Goal: Information Seeking & Learning: Learn about a topic

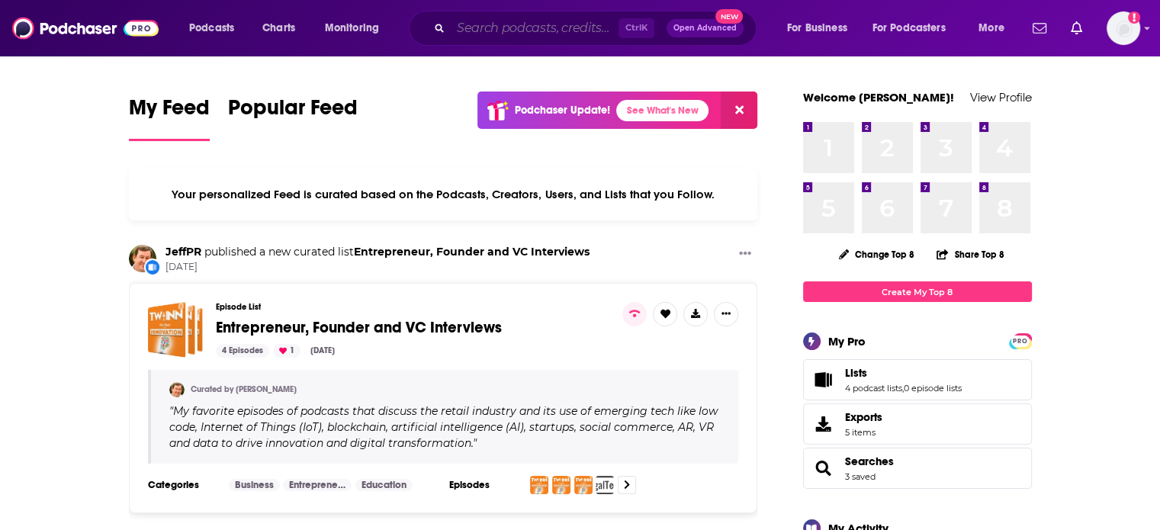
click at [588, 27] on input "Search podcasts, credits, & more..." at bounding box center [535, 28] width 168 height 24
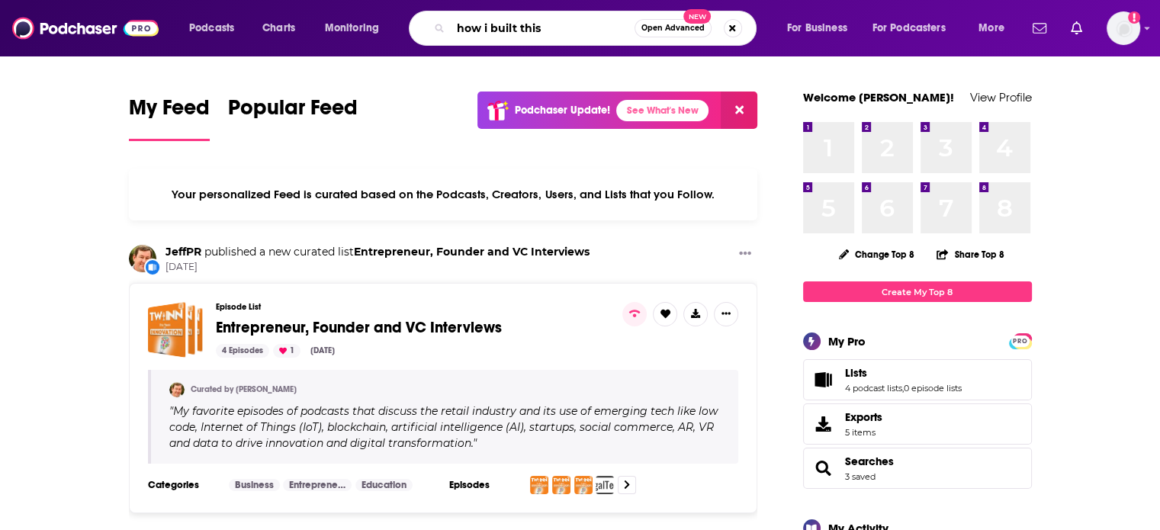
type input "how i built this"
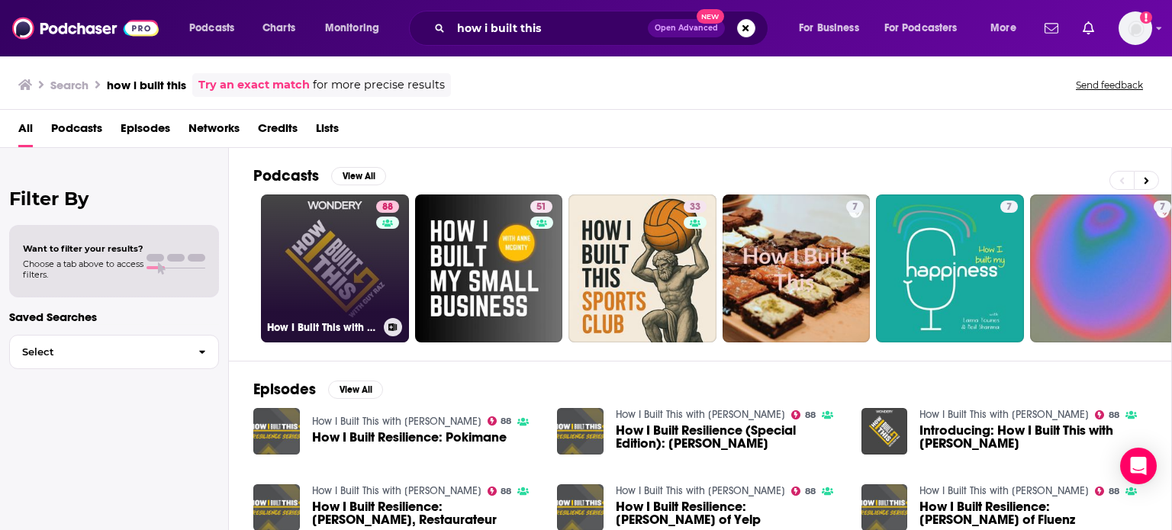
click at [287, 282] on link "88 How I Built This with [PERSON_NAME]" at bounding box center [335, 269] width 148 height 148
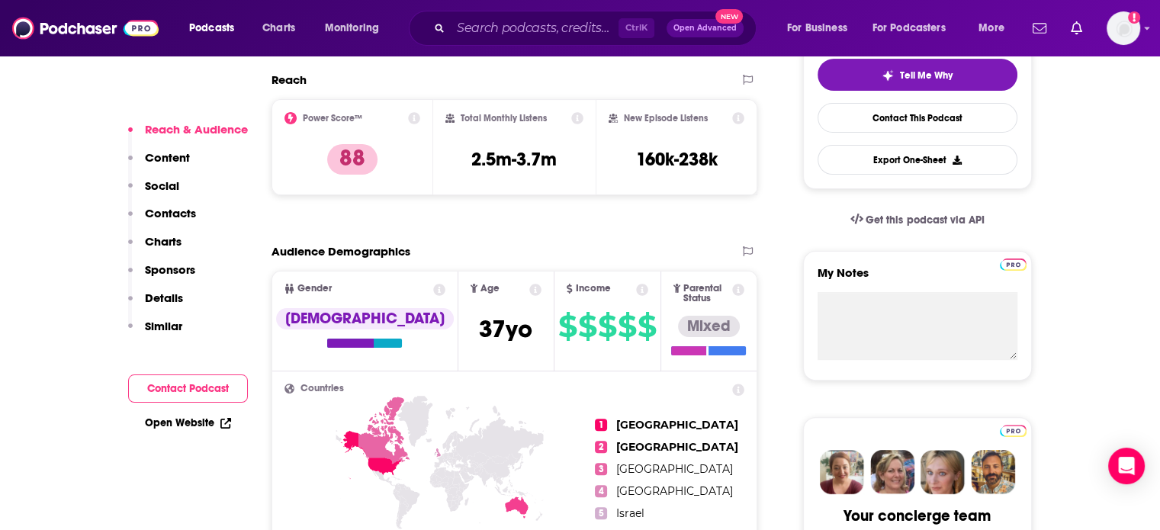
scroll to position [366, 0]
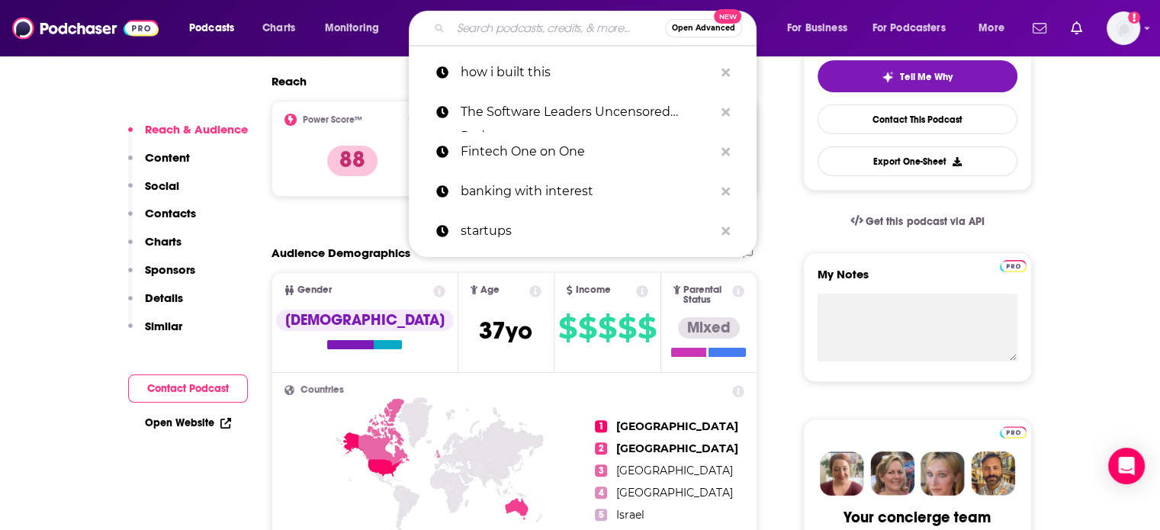
click at [559, 33] on input "Search podcasts, credits, & more..." at bounding box center [558, 28] width 214 height 24
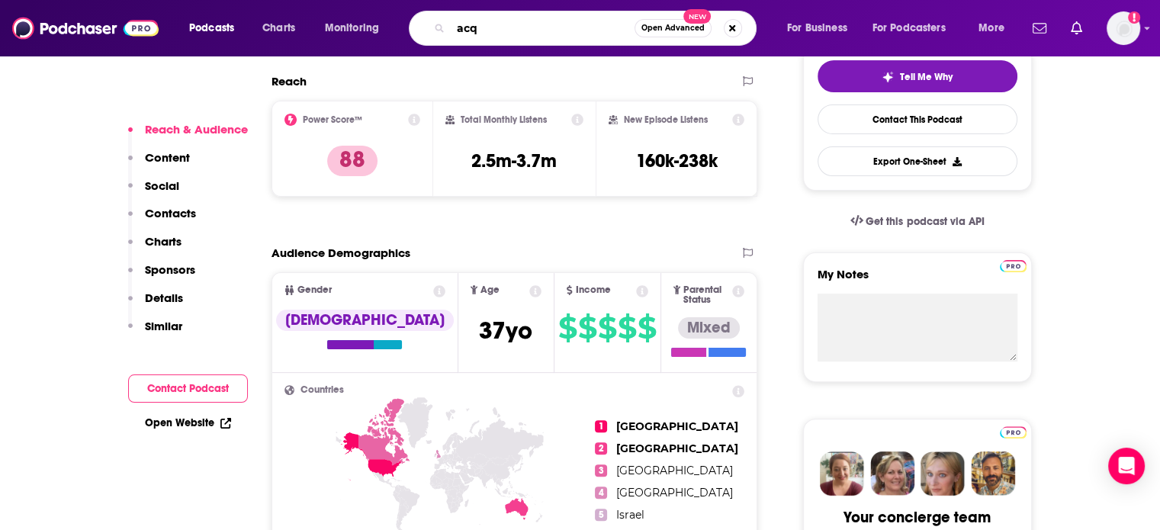
type input "acq2"
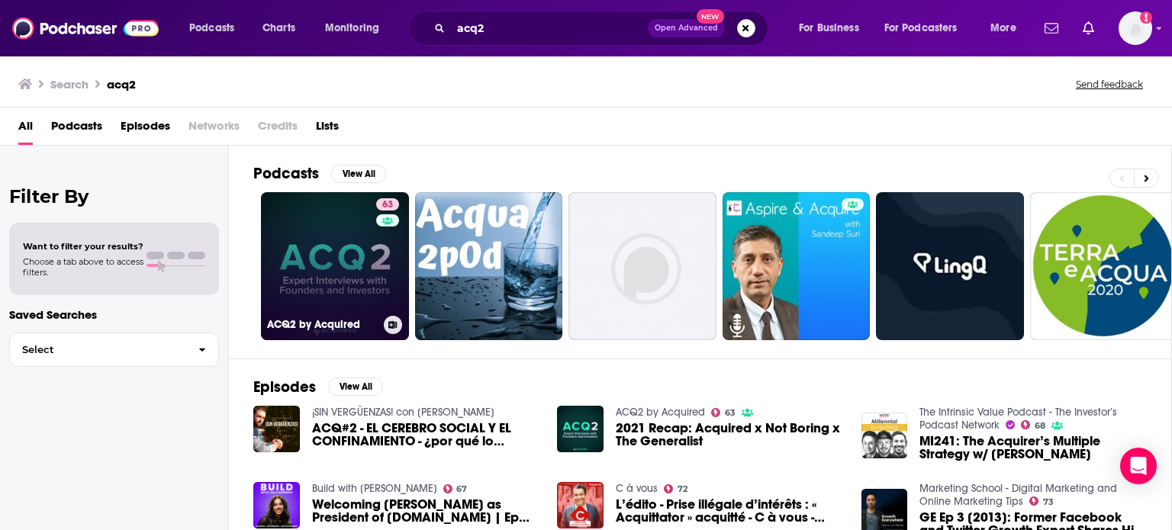
click at [297, 280] on link "63 ACQ2 by Acquired" at bounding box center [335, 266] width 148 height 148
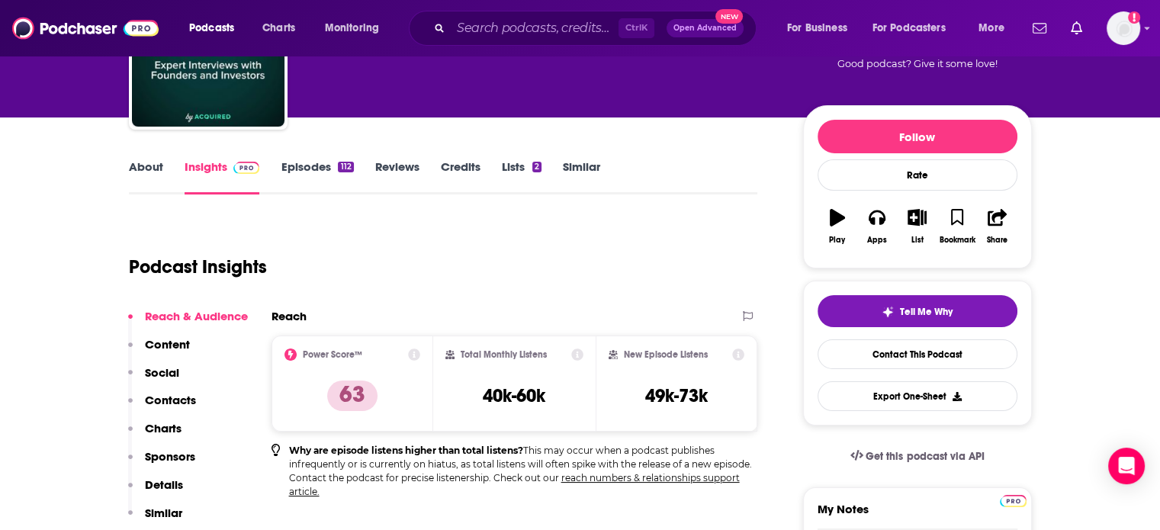
scroll to position [226, 0]
